Goal: Information Seeking & Learning: Learn about a topic

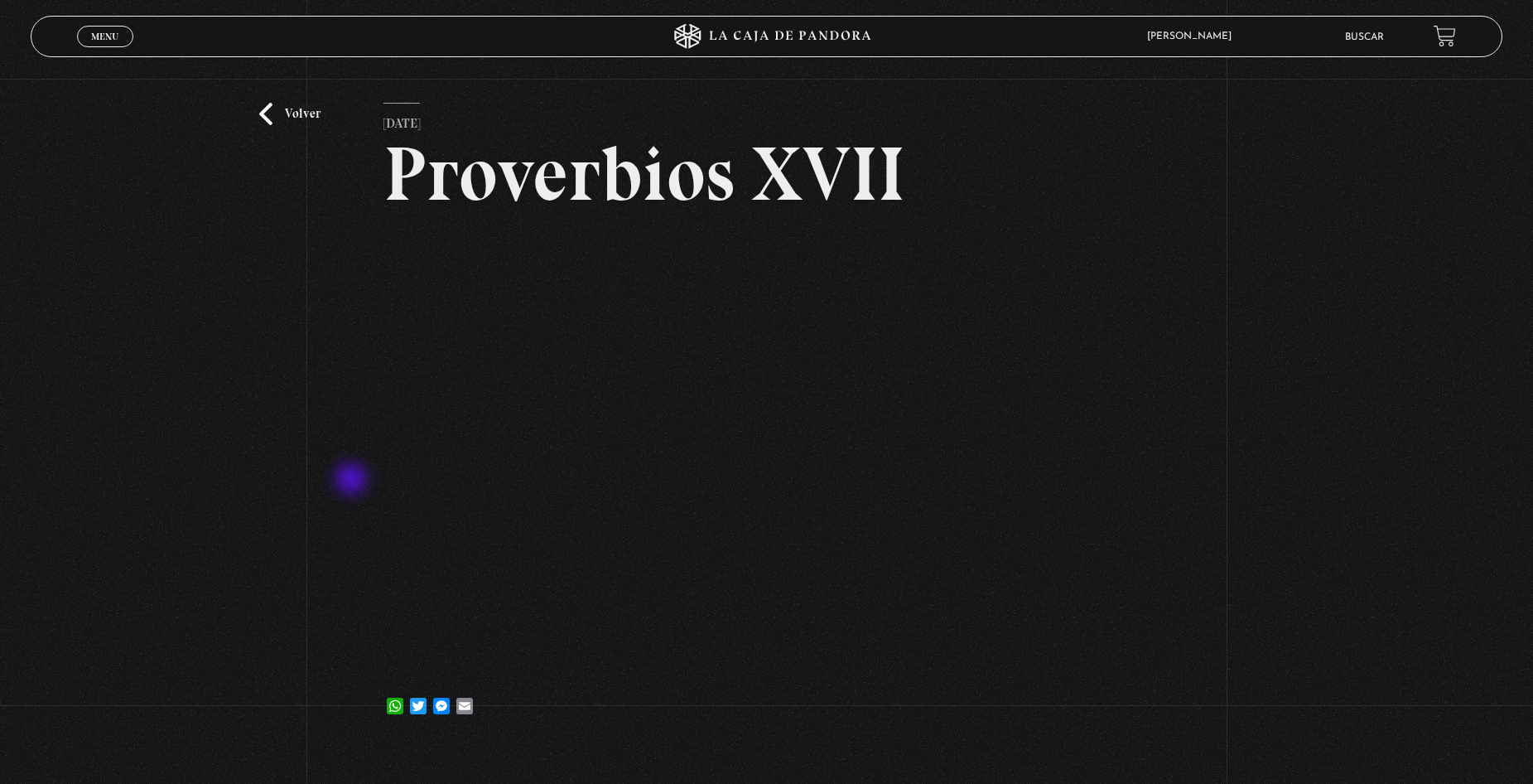
scroll to position [83, 0]
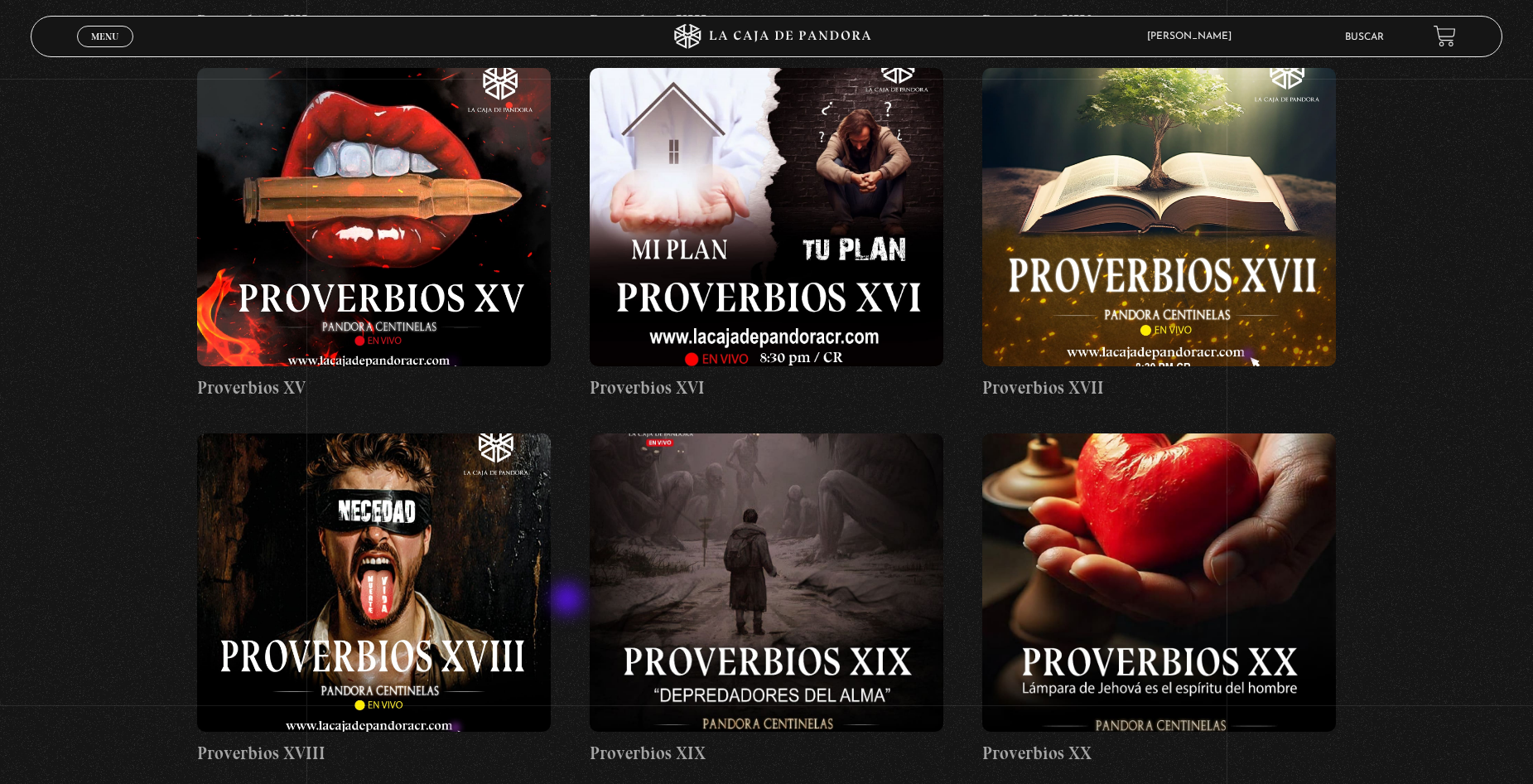
scroll to position [2237, 0]
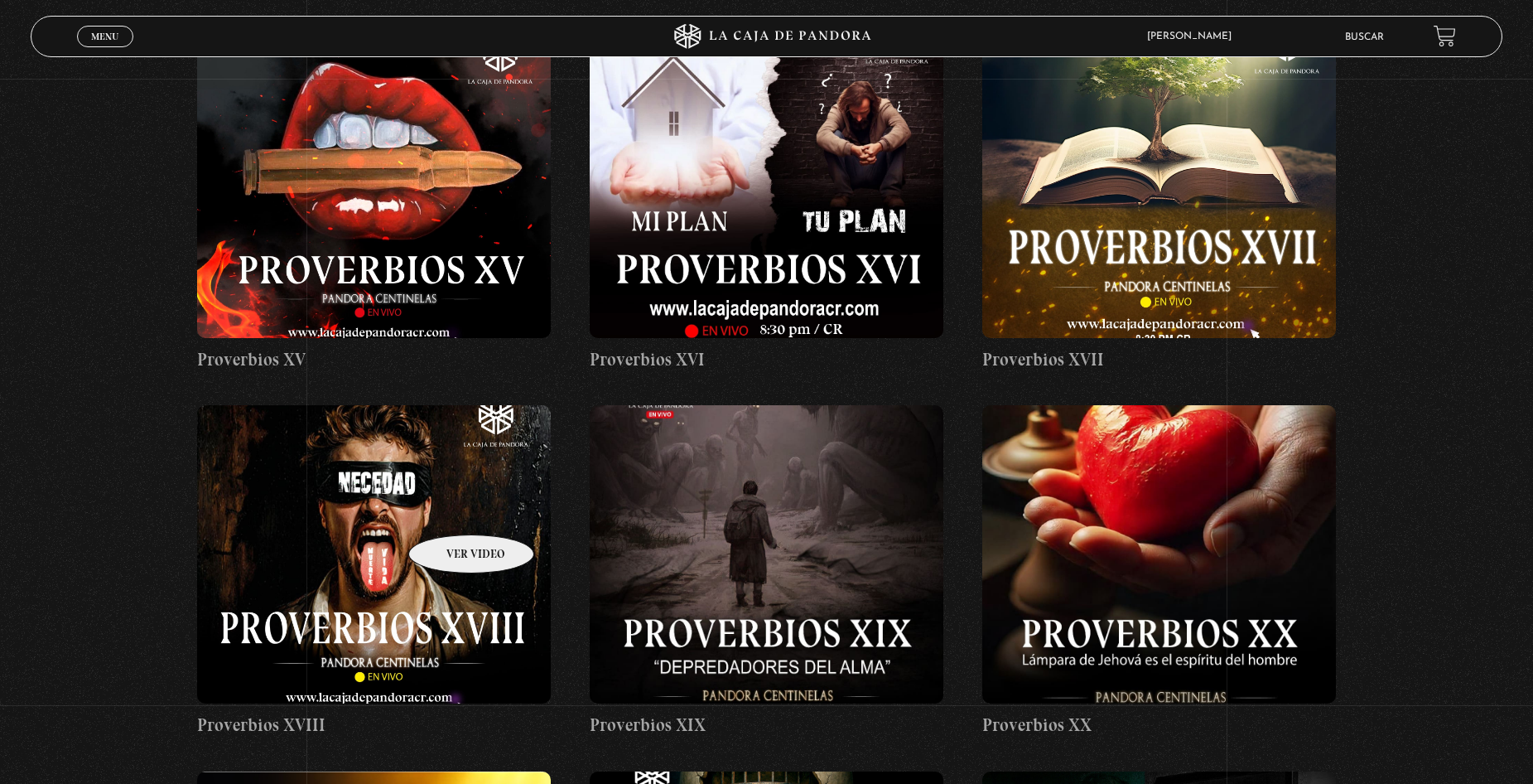
click at [450, 510] on figure at bounding box center [374, 554] width 353 height 298
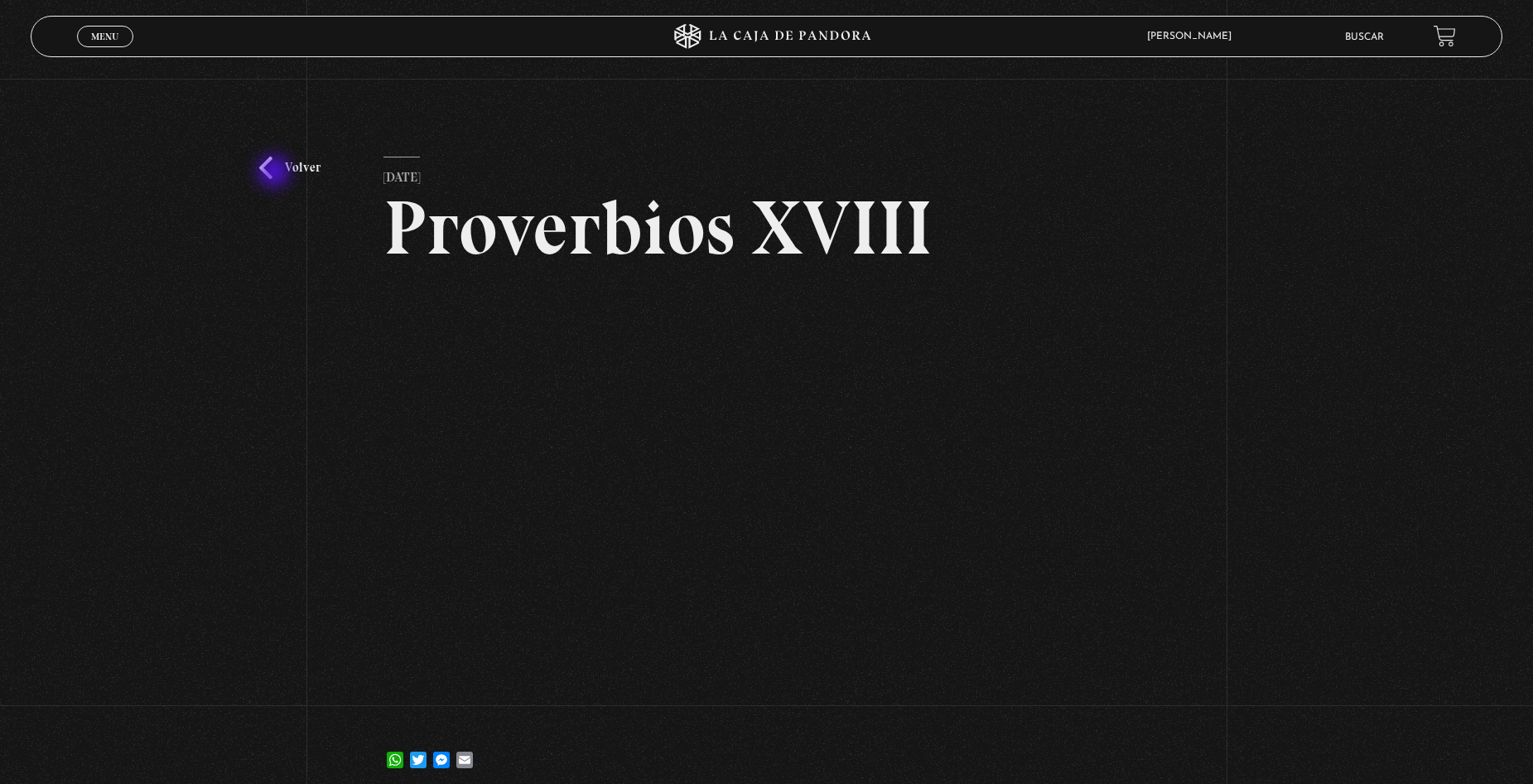
click at [276, 173] on link "Volver" at bounding box center [290, 168] width 62 height 22
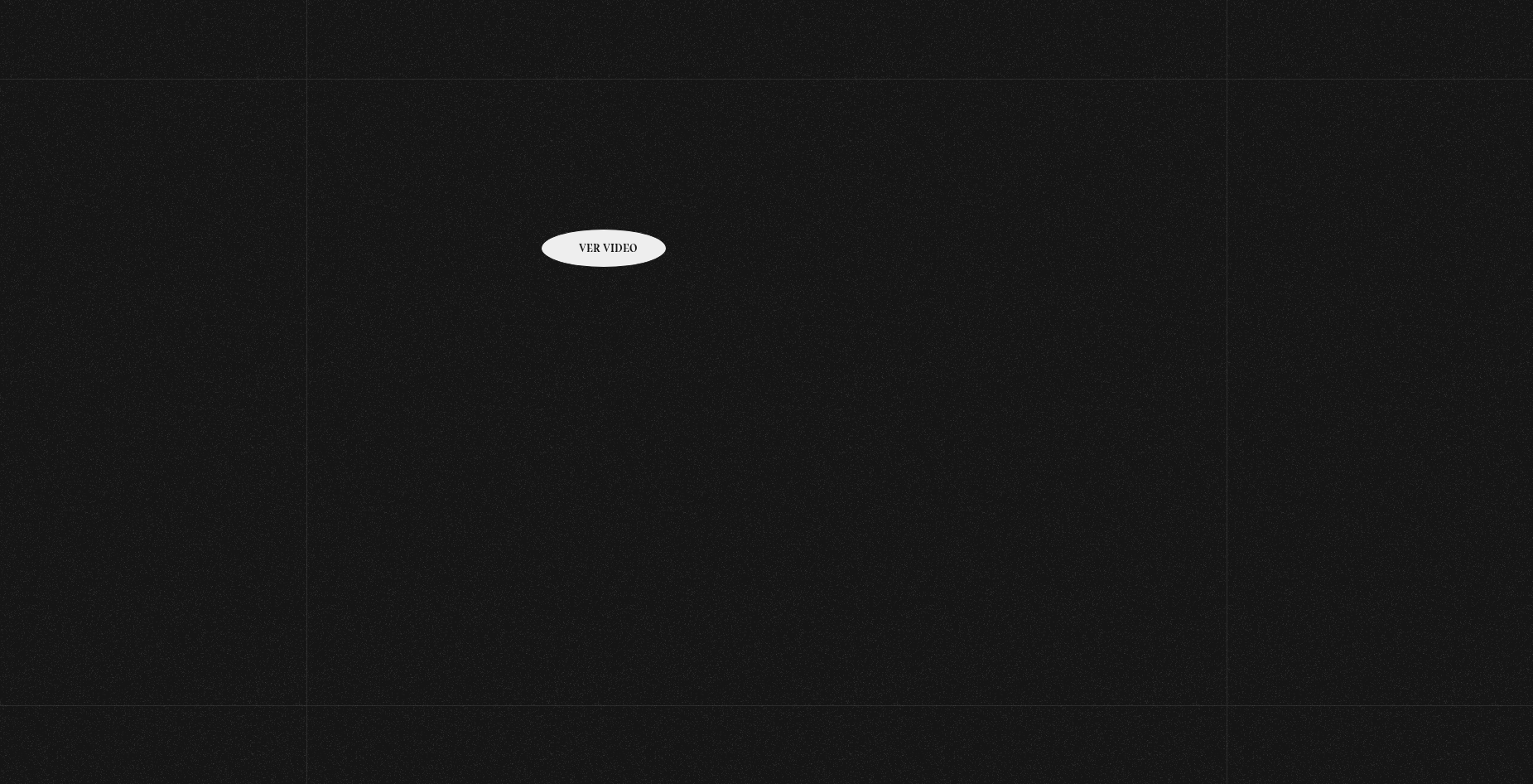
scroll to position [2237, 0]
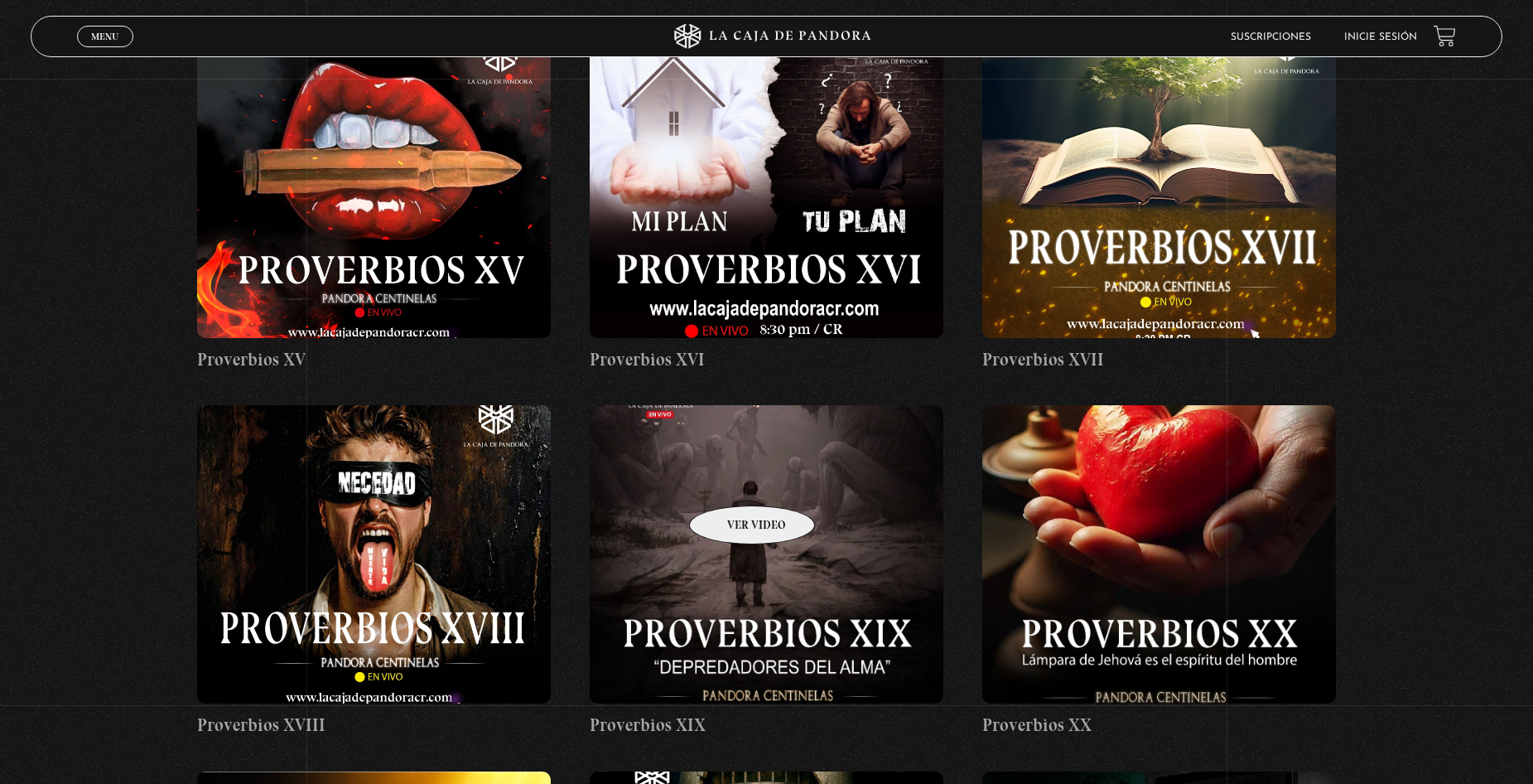
click at [716, 484] on figure at bounding box center [766, 554] width 353 height 298
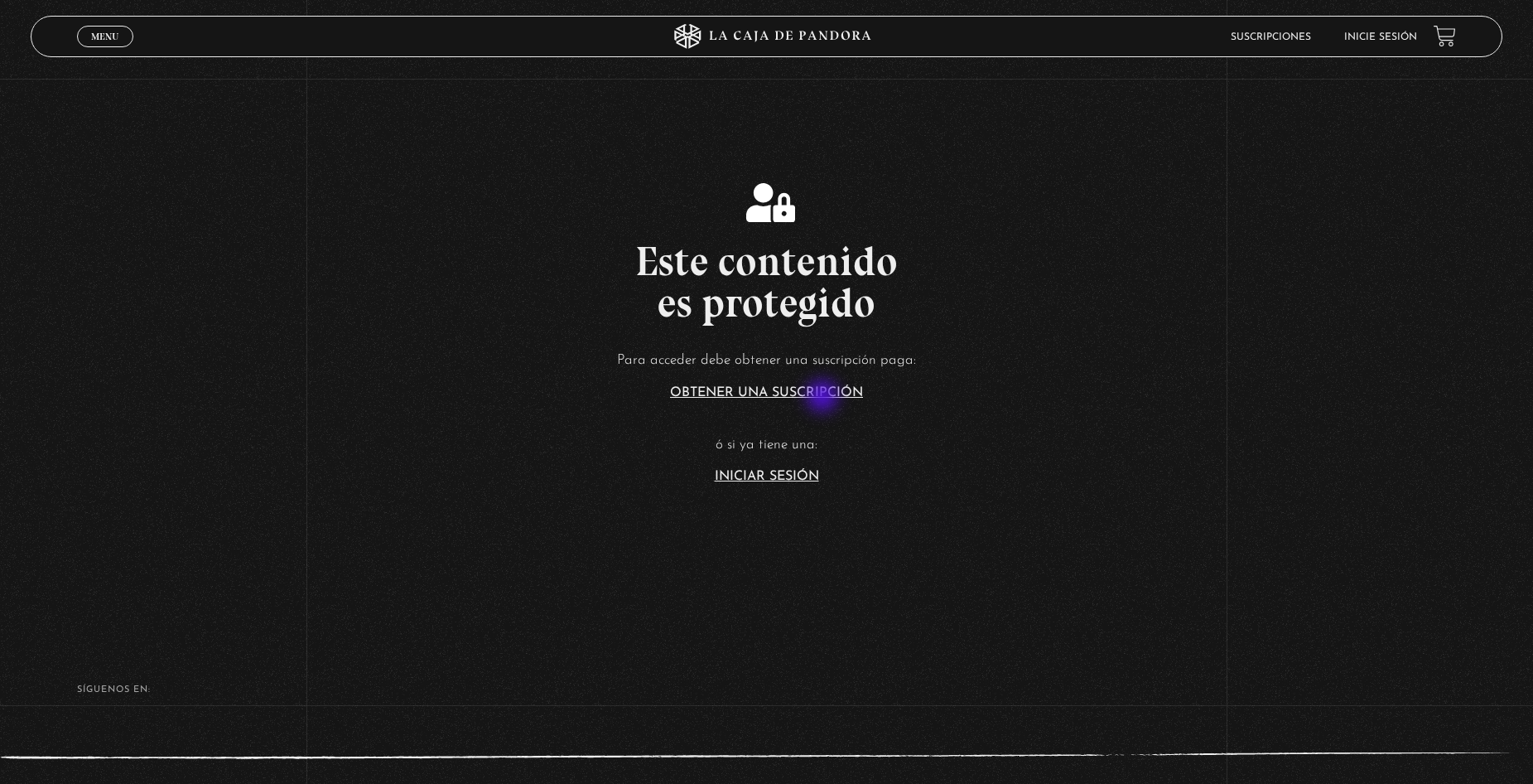
click at [824, 398] on link "Obtener una suscripción" at bounding box center [767, 393] width 193 height 14
click at [777, 475] on link "Iniciar Sesión" at bounding box center [767, 476] width 104 height 14
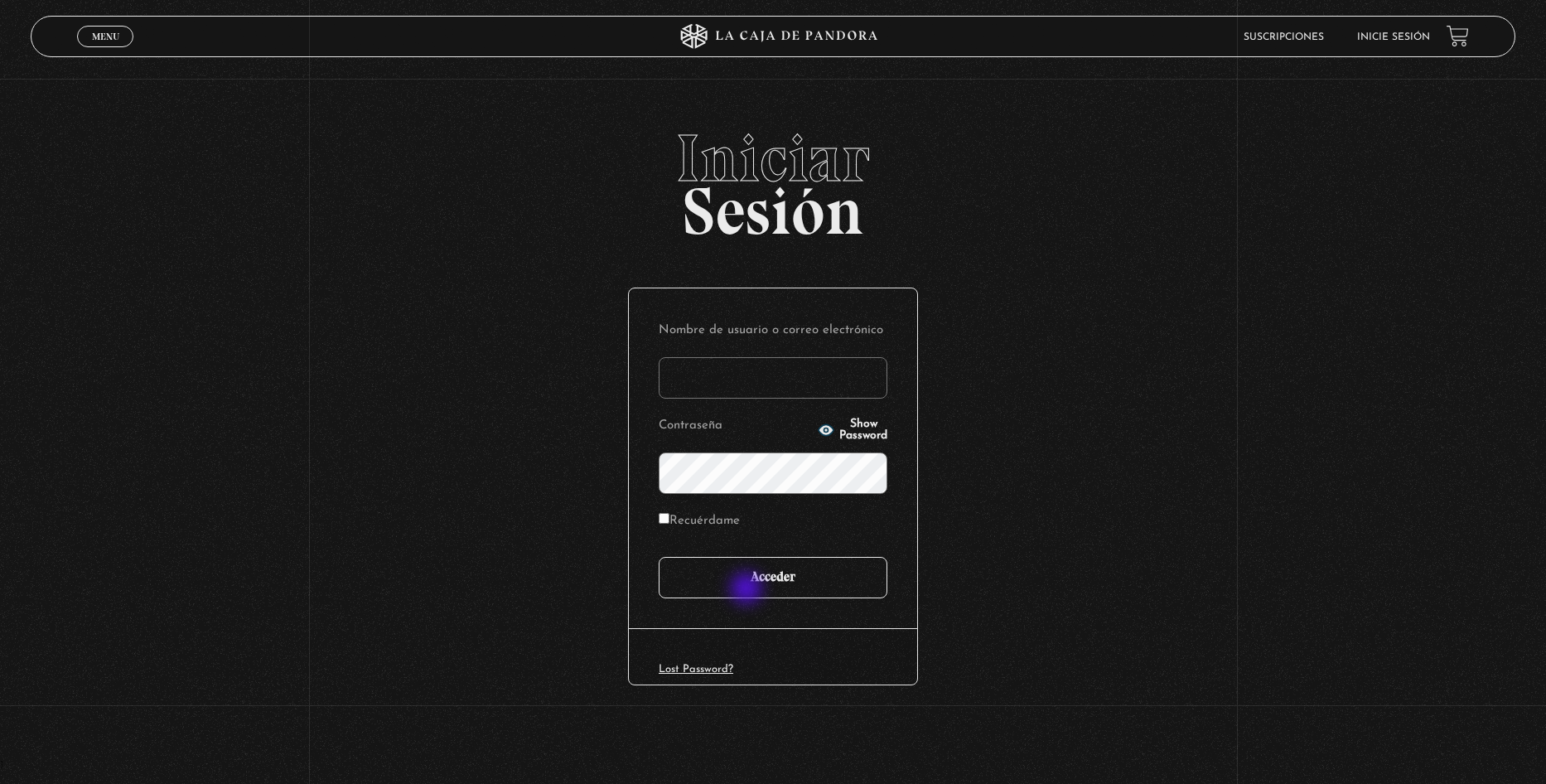
type input "[EMAIL_ADDRESS][DOMAIN_NAME]"
click at [751, 589] on input "Acceder" at bounding box center [772, 577] width 228 height 41
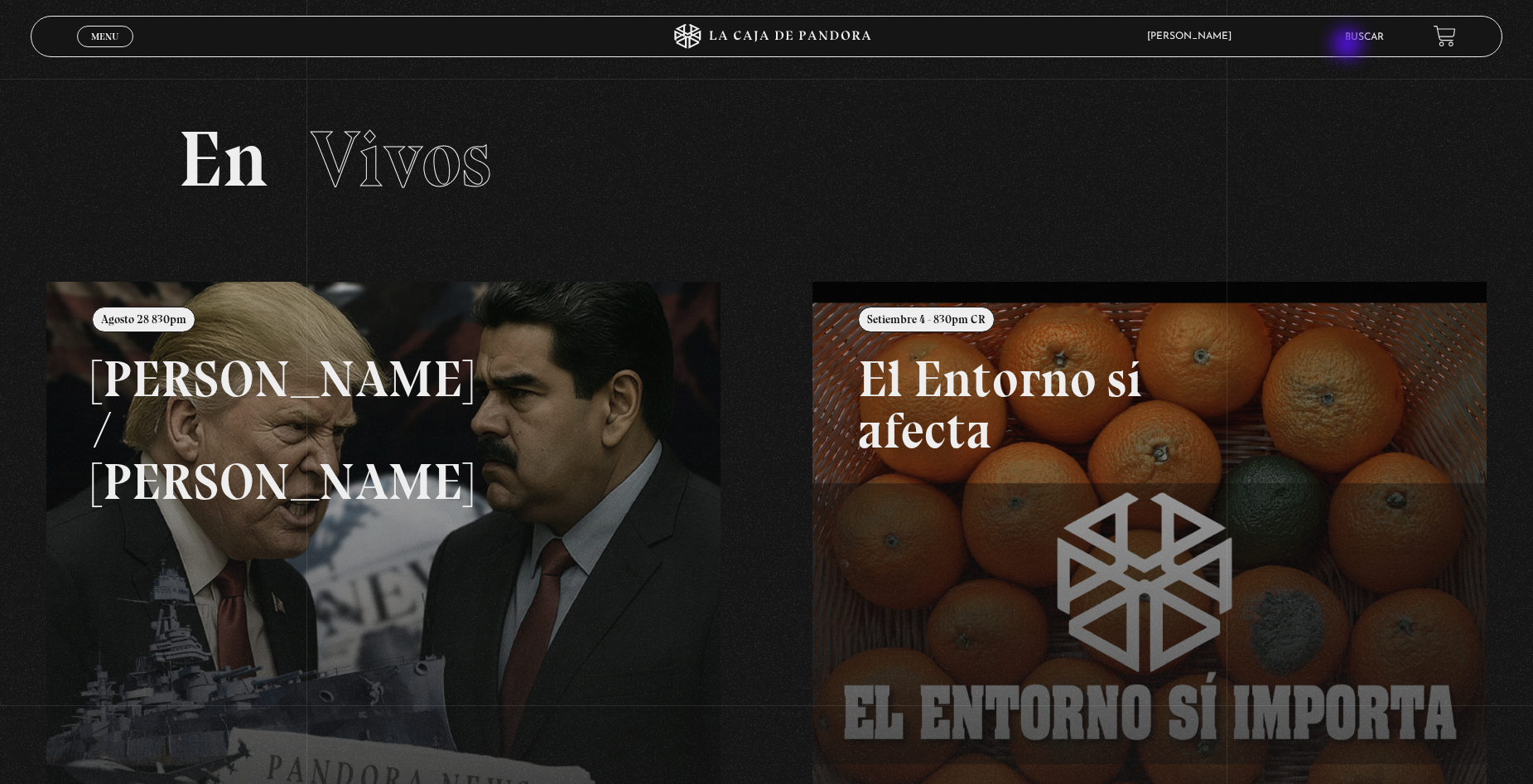
click at [1365, 45] on li "Buscar" at bounding box center [1365, 37] width 39 height 26
click at [1360, 40] on link "Buscar" at bounding box center [1365, 38] width 39 height 10
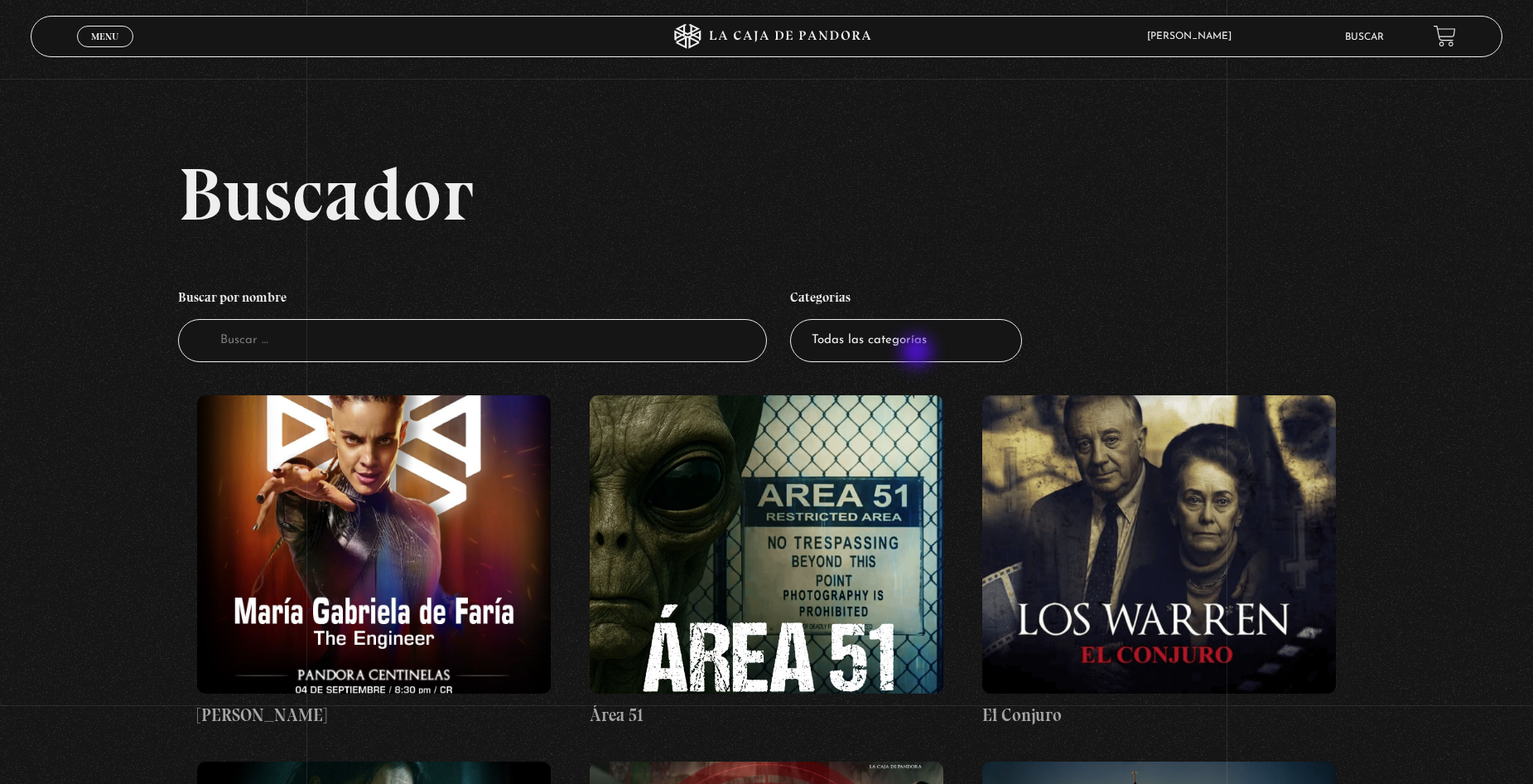
click at [918, 350] on select "Todas las categorías 11:11 Humanitario (1) Amo los Lunes (2) Análisis de series…" at bounding box center [905, 340] width 232 height 44
click at [892, 335] on select "Todas las categorías 11:11 Humanitario (1) Amo los Lunes (2) Análisis de series…" at bounding box center [905, 340] width 232 height 44
select select "centinelas"
click at [796, 319] on select "Todas las categorías 11:11 Humanitario (1) Amo los Lunes (2) Análisis de series…" at bounding box center [905, 340] width 232 height 44
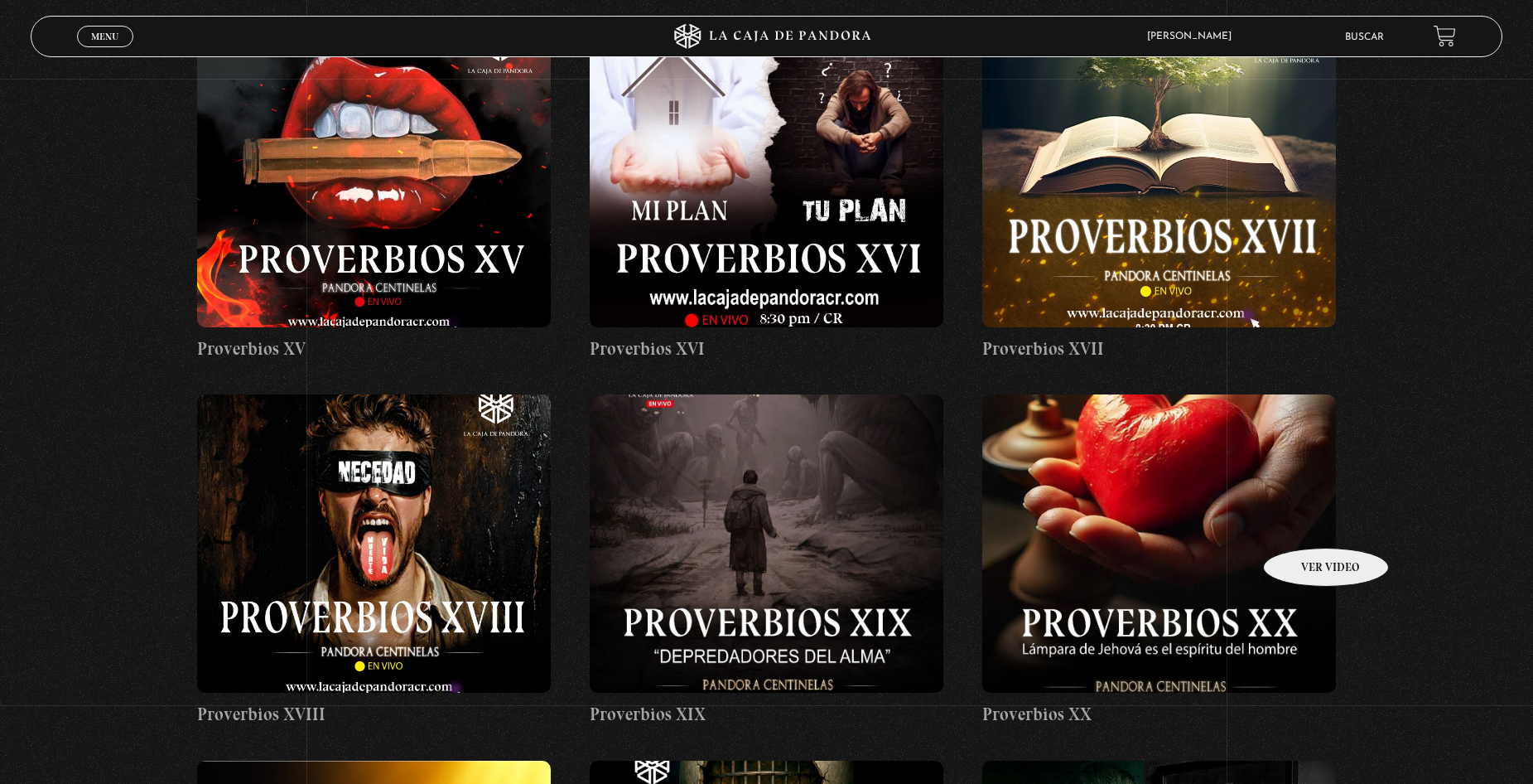
scroll to position [2402, 0]
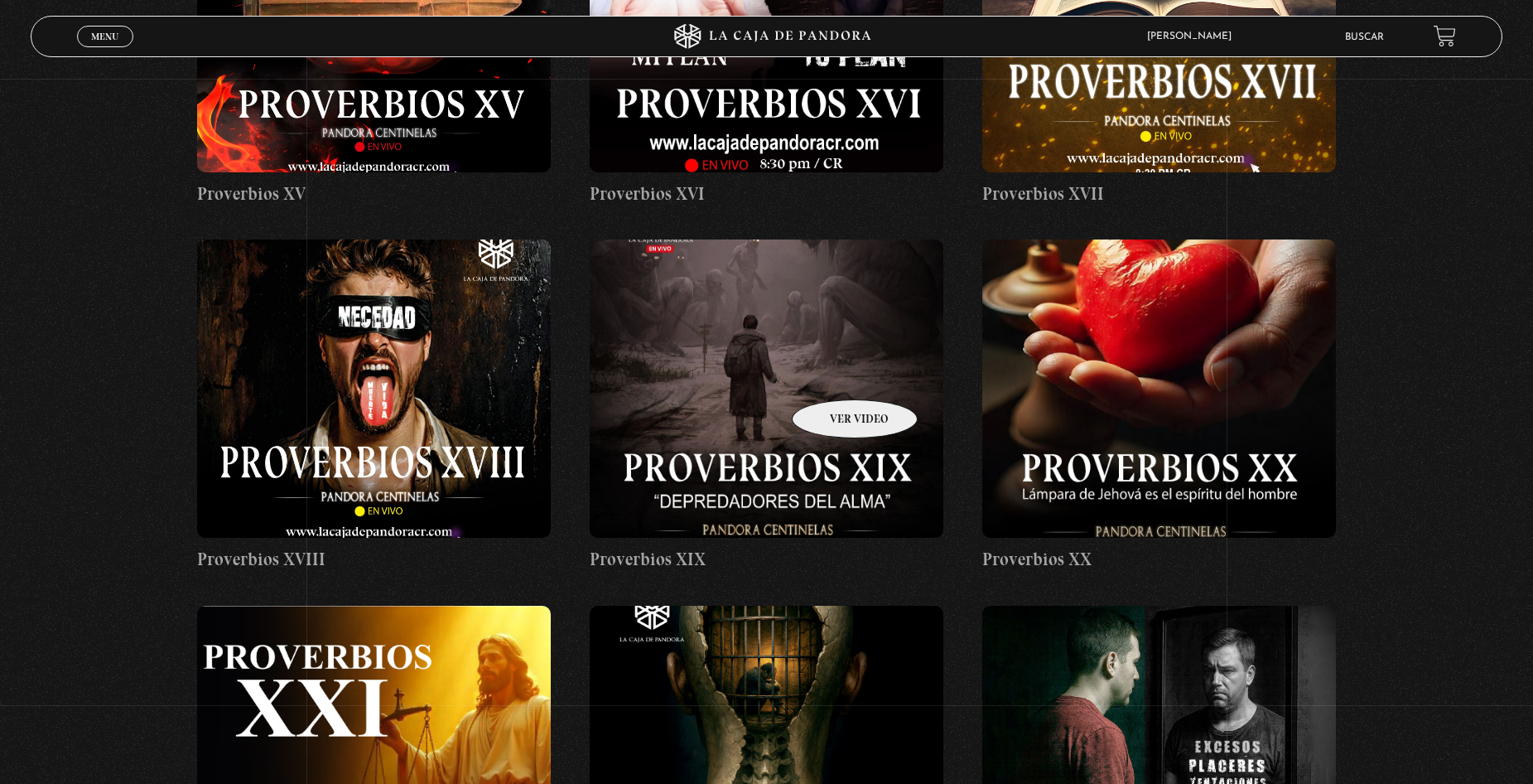
click at [772, 331] on figure at bounding box center [766, 388] width 353 height 298
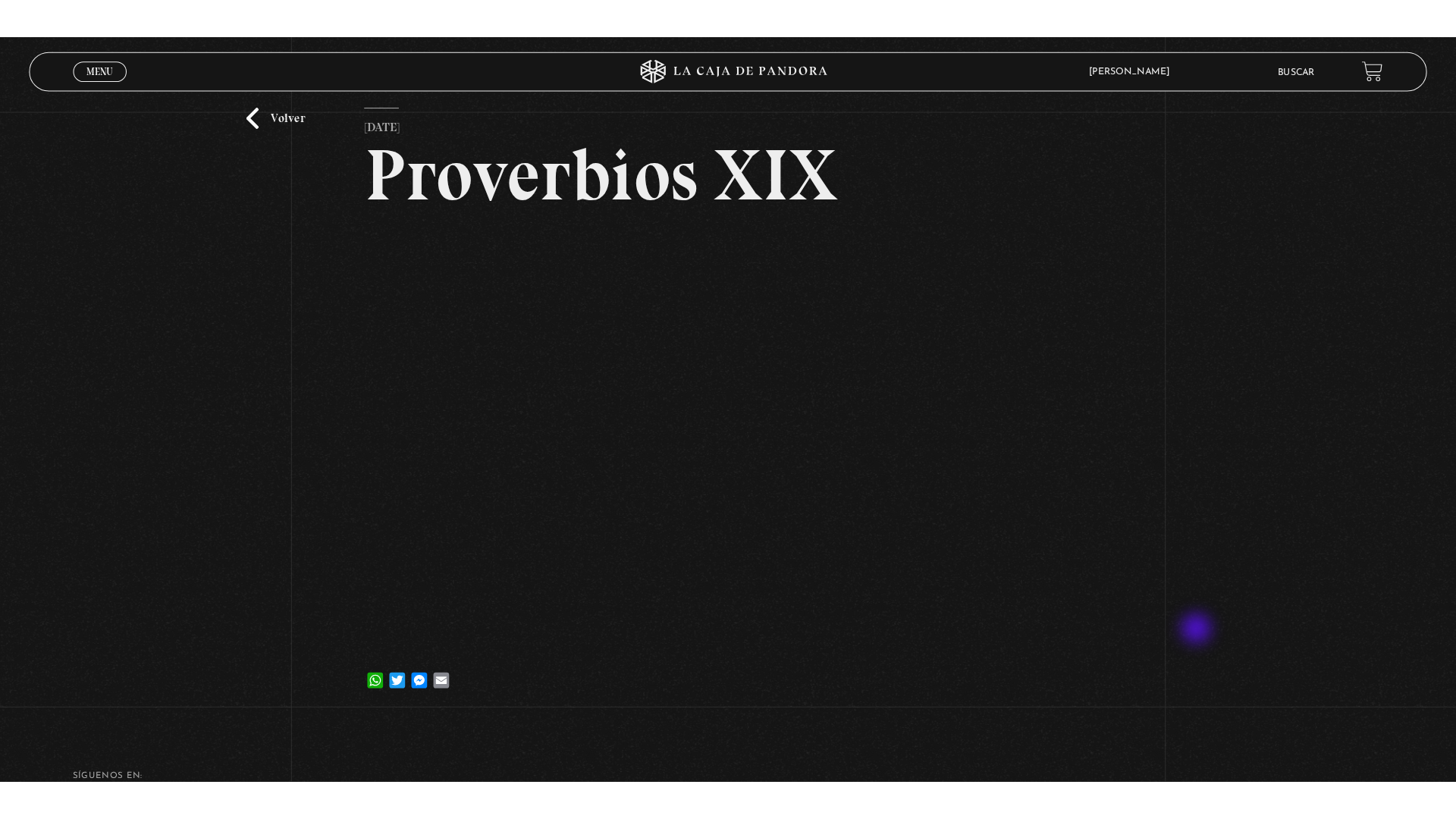
scroll to position [76, 0]
